Goal: Task Accomplishment & Management: Use online tool/utility

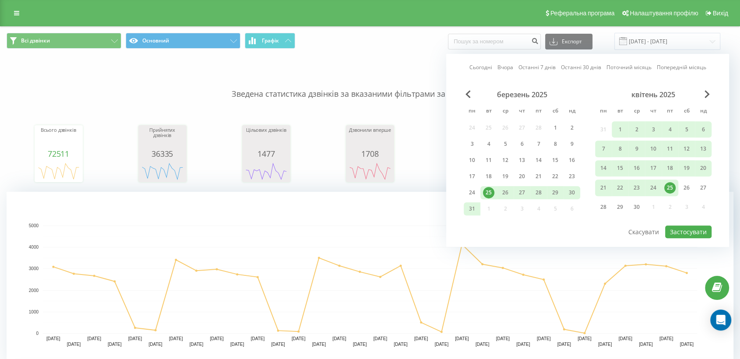
click at [480, 67] on link "Сьогодні" at bounding box center [480, 67] width 23 height 8
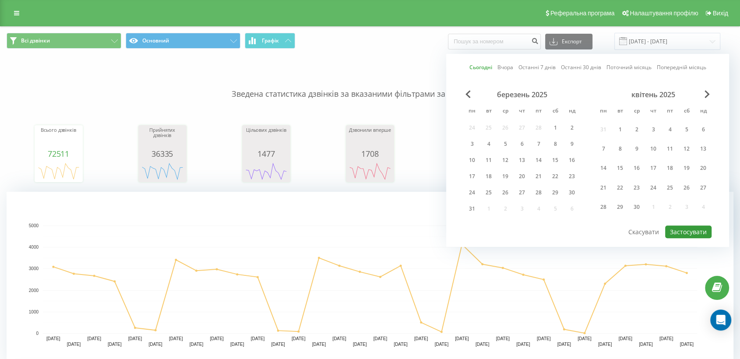
click at [690, 233] on button "Застосувати" at bounding box center [688, 231] width 46 height 13
type input "[DATE] - [DATE]"
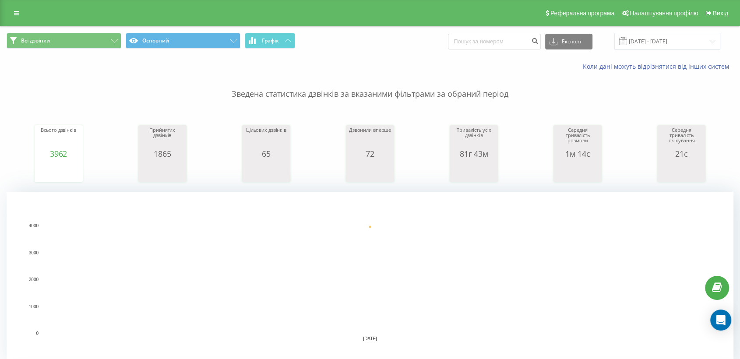
scroll to position [243, 0]
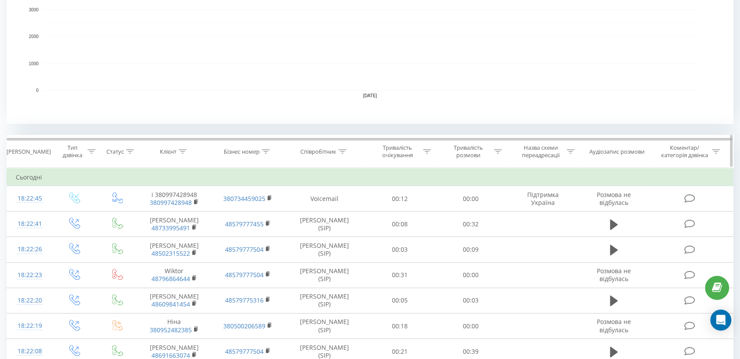
click at [338, 150] on div "Співробітник" at bounding box center [323, 151] width 46 height 7
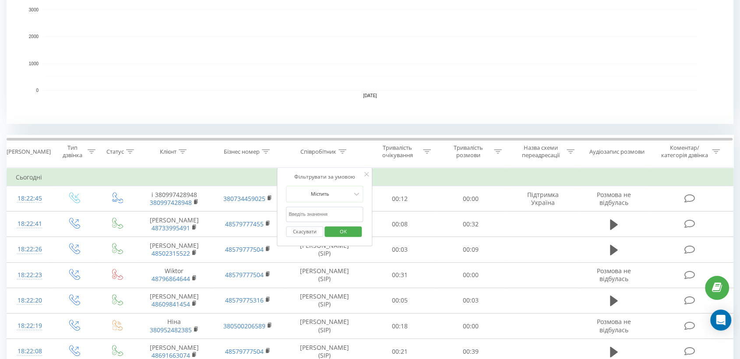
drag, startPoint x: 313, startPoint y: 215, endPoint x: 322, endPoint y: 221, distance: 10.9
click at [313, 215] on input "text" at bounding box center [324, 214] width 77 height 15
type input "піль"
click at [342, 227] on span "OK" at bounding box center [343, 232] width 25 height 14
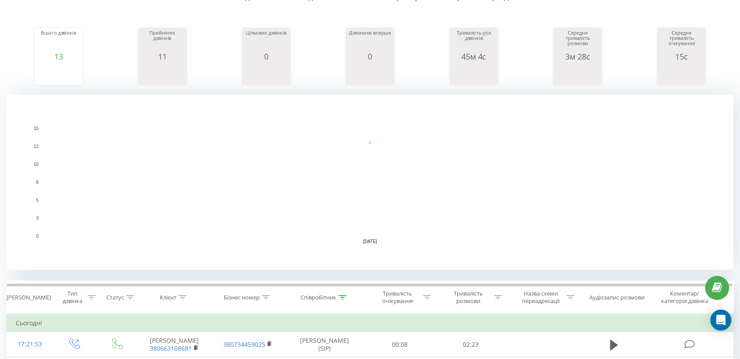
scroll to position [194, 0]
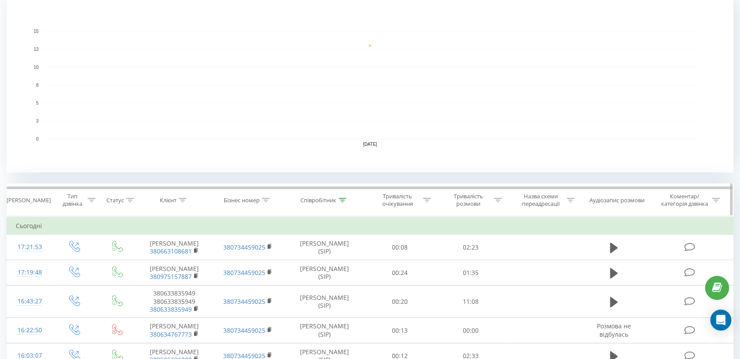
click at [497, 202] on div at bounding box center [498, 200] width 8 height 7
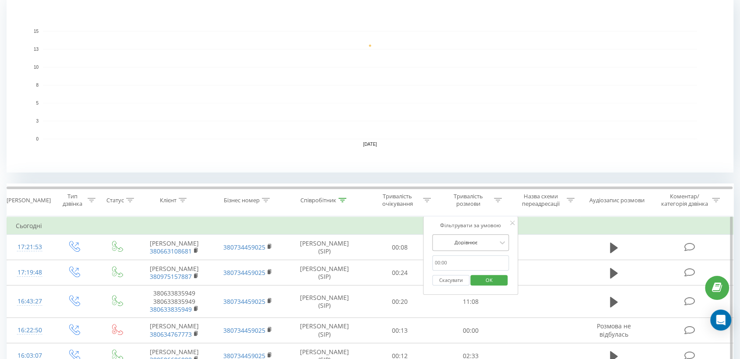
click at [468, 250] on div "Дорівнює" at bounding box center [470, 242] width 77 height 17
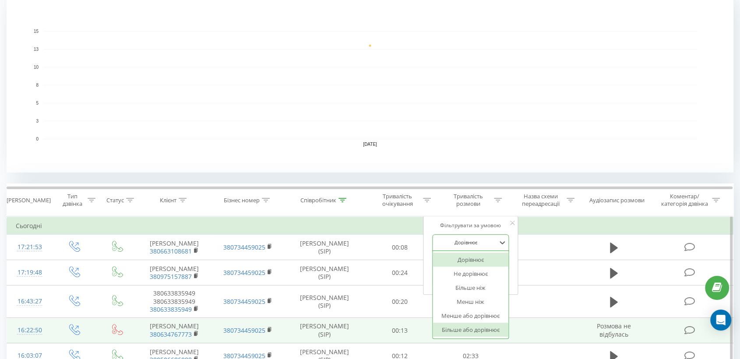
click at [471, 327] on div "Більше або дорівнює" at bounding box center [471, 330] width 76 height 14
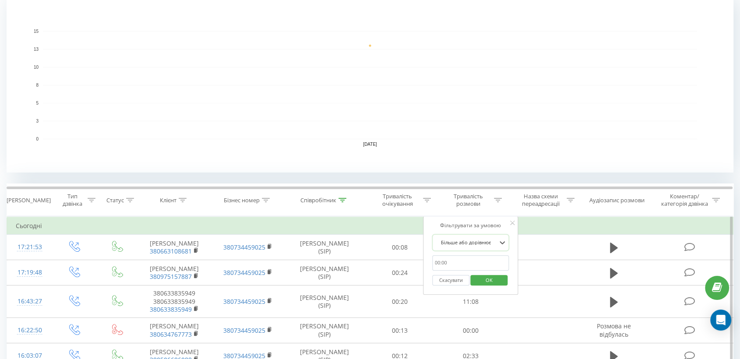
click at [453, 262] on input "text" at bounding box center [470, 262] width 77 height 15
type input "00:30"
click at [483, 282] on span "OK" at bounding box center [489, 280] width 25 height 14
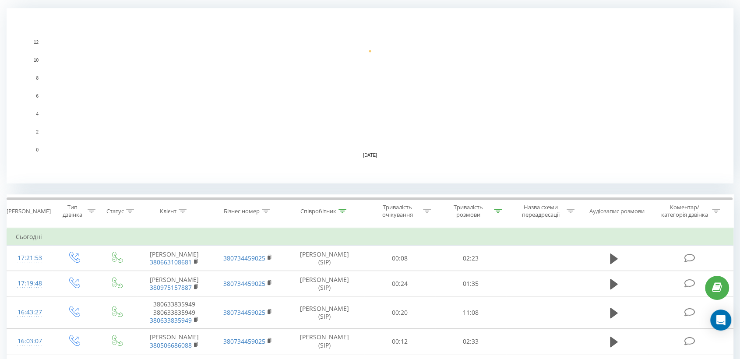
scroll to position [243, 0]
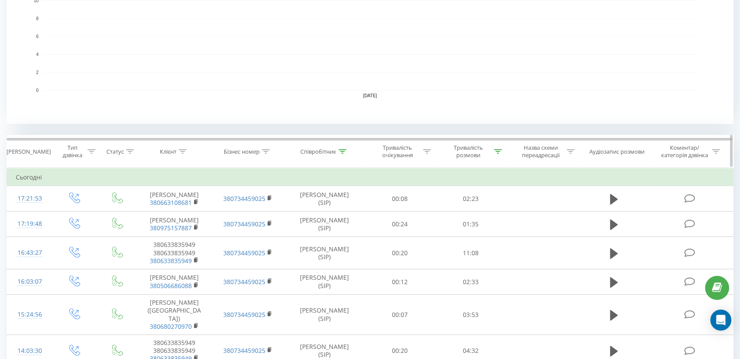
click at [500, 152] on icon at bounding box center [498, 151] width 8 height 4
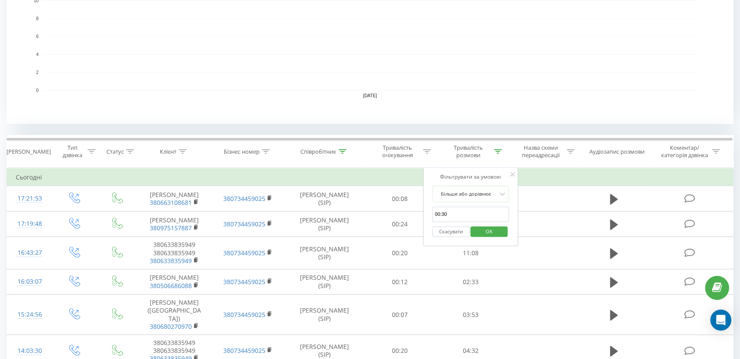
click at [493, 229] on span "OK" at bounding box center [489, 232] width 25 height 14
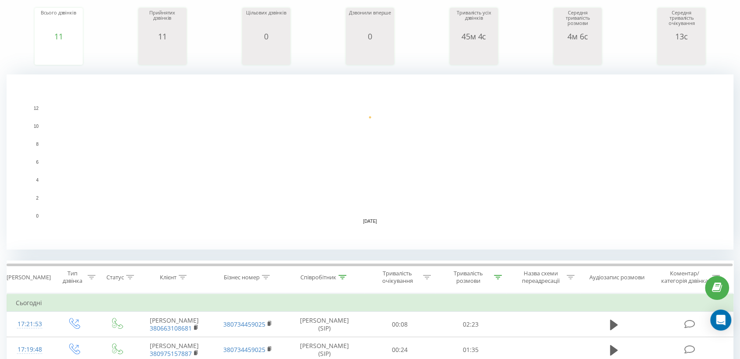
scroll to position [0, 0]
